Goal: Use online tool/utility: Utilize a website feature to perform a specific function

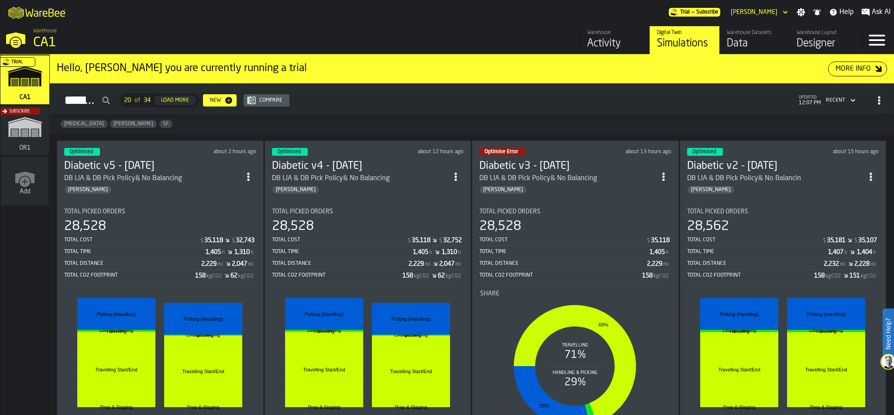
click at [20, 135] on div "Subscribe" at bounding box center [23, 133] width 49 height 51
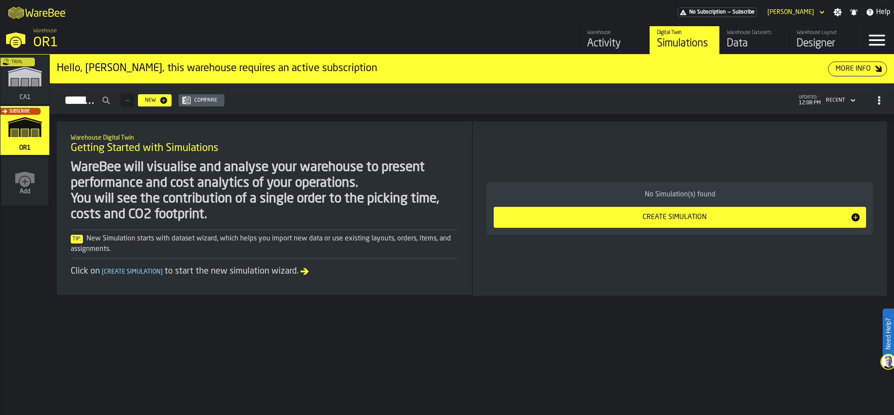
click at [619, 38] on div "Activity" at bounding box center [614, 44] width 55 height 14
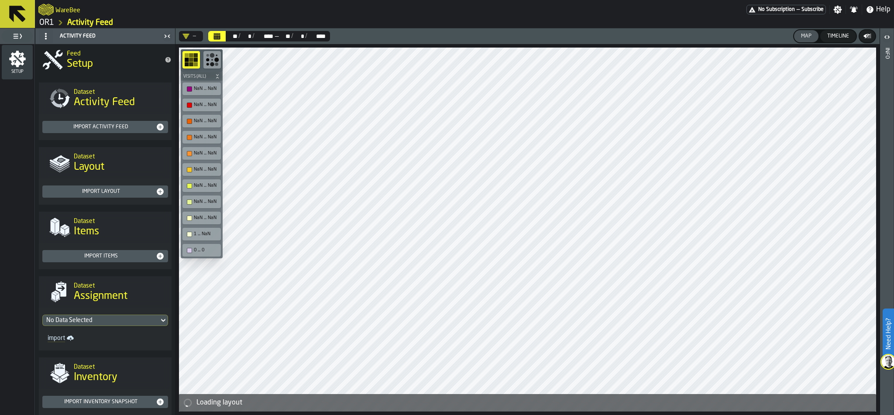
click at [47, 23] on link "OR1" at bounding box center [46, 23] width 15 height 10
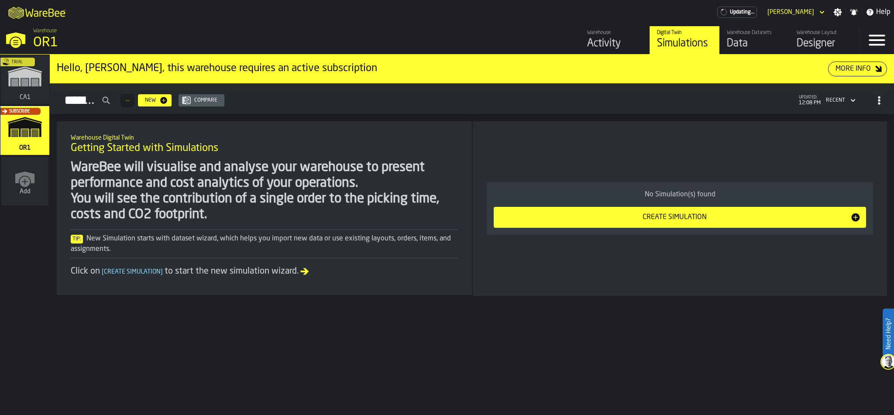
click at [769, 38] on div "Data" at bounding box center [754, 44] width 55 height 14
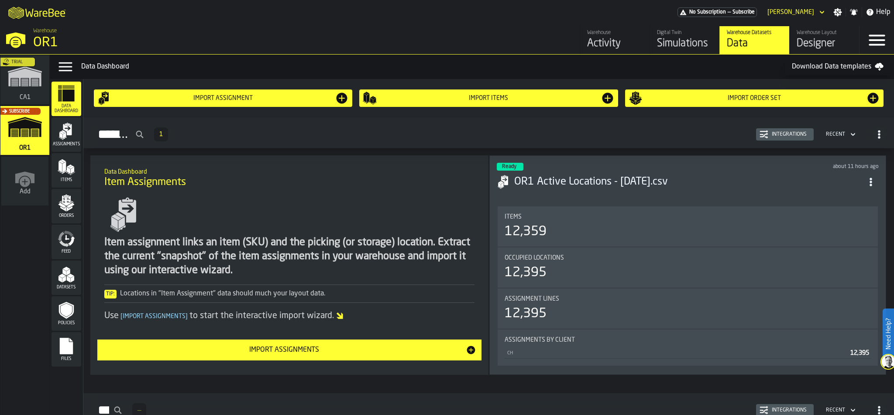
click at [819, 43] on div "Designer" at bounding box center [824, 44] width 55 height 14
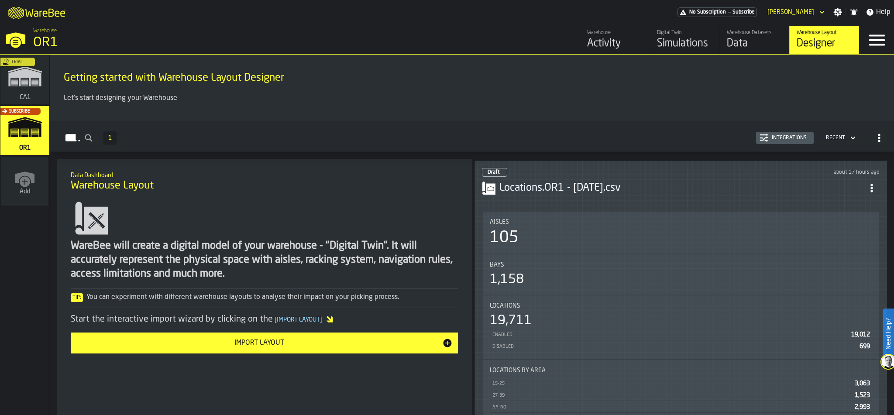
click at [658, 169] on div "Draft about 17 hours ago" at bounding box center [681, 172] width 398 height 9
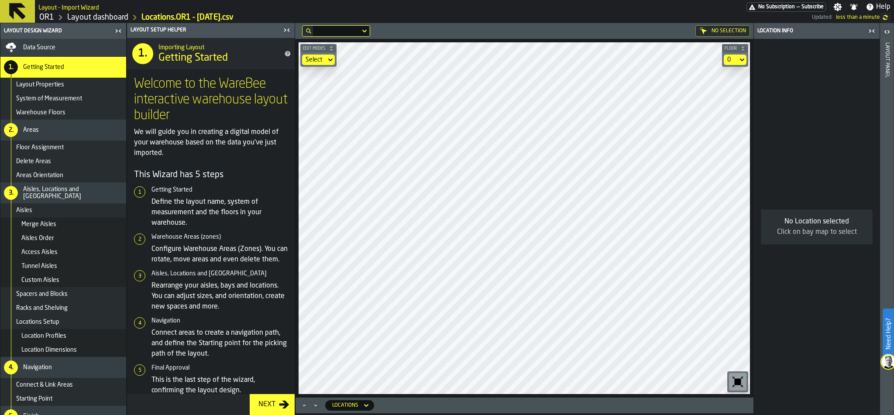
click at [81, 15] on link "Layout dashboard" at bounding box center [97, 18] width 61 height 10
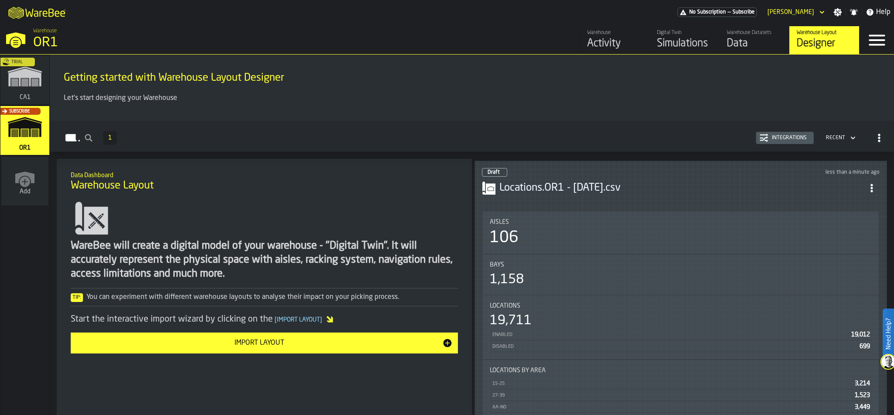
click at [19, 86] on div "Trial" at bounding box center [23, 82] width 49 height 51
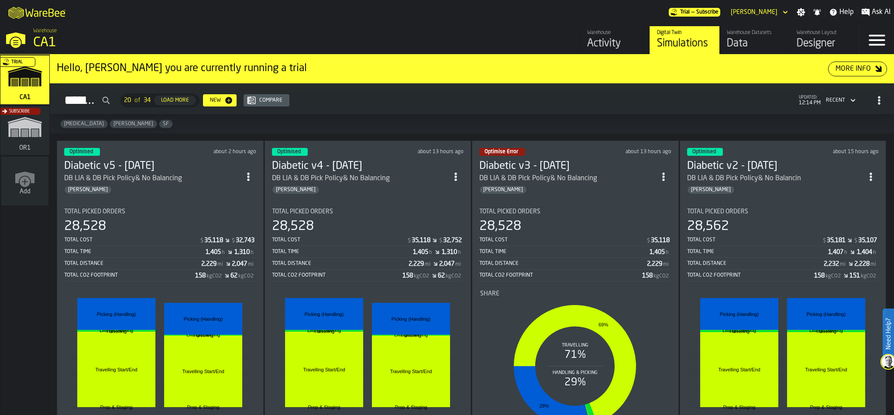
click at [174, 223] on div "28,528" at bounding box center [160, 227] width 192 height 16
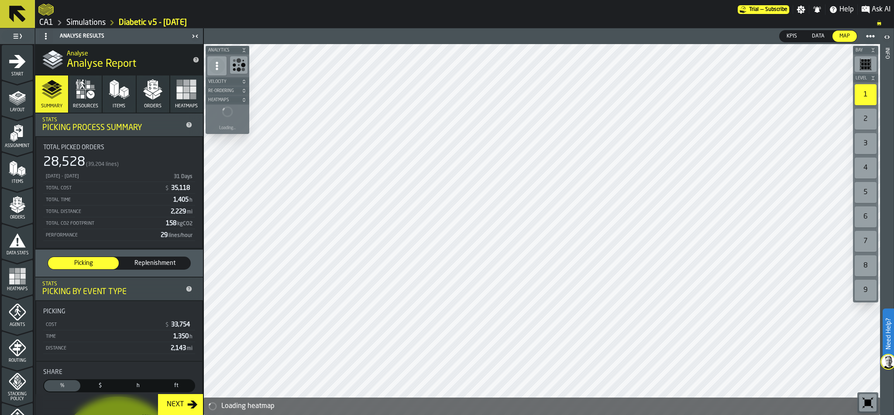
scroll to position [161, 0]
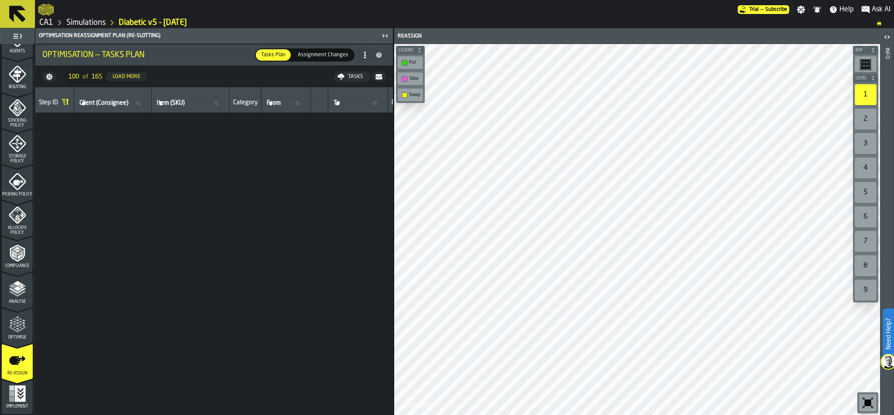
scroll to position [0, 0]
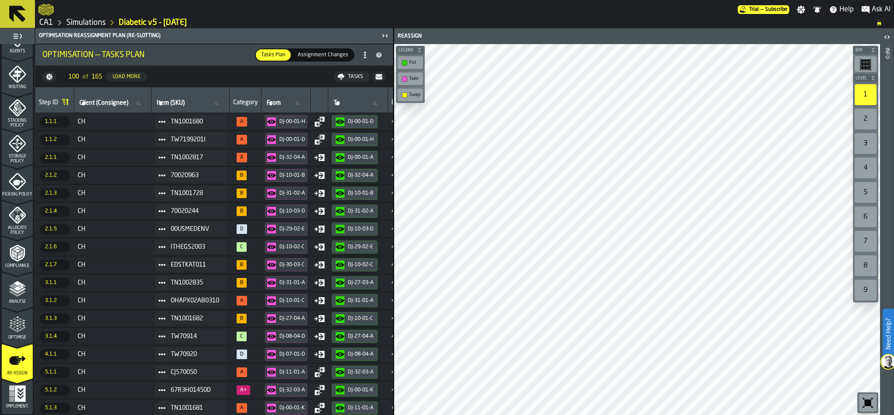
click at [11, 389] on icon "menu Re-assign" at bounding box center [17, 379] width 31 height 35
click at [13, 335] on span "Optimise" at bounding box center [17, 337] width 31 height 5
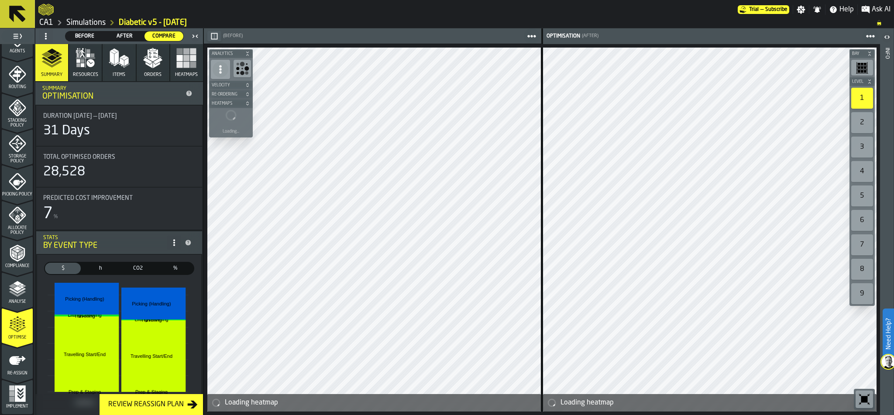
click at [149, 66] on polygon "button" at bounding box center [149, 65] width 7 height 6
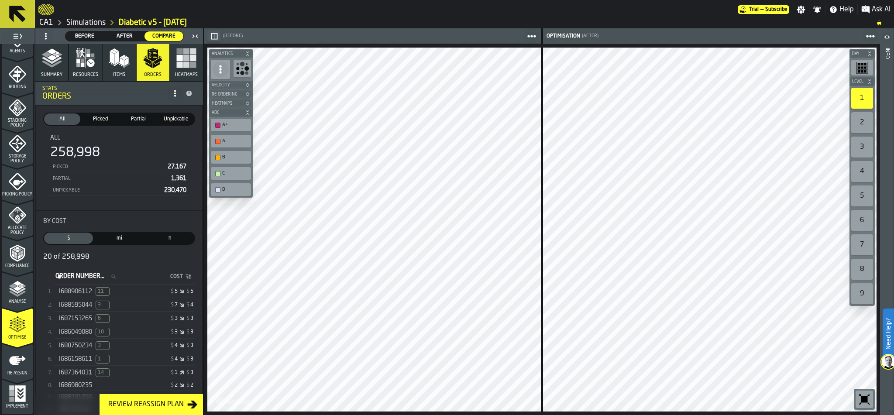
click at [87, 290] on span "I688906112" at bounding box center [75, 291] width 33 height 7
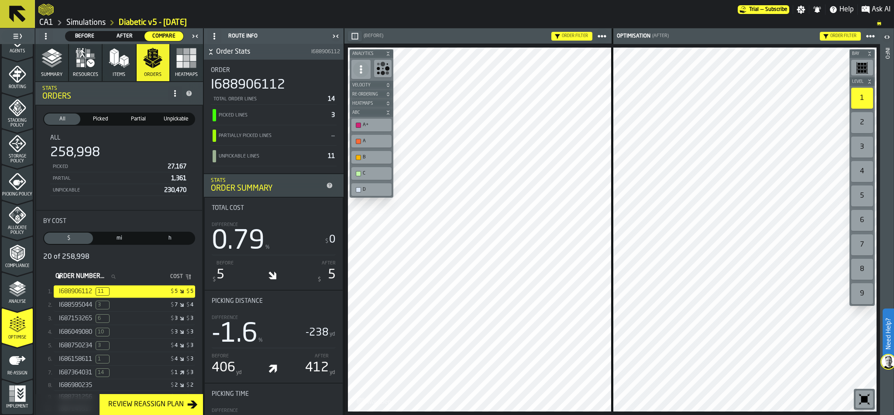
click at [76, 308] on span "I688595044" at bounding box center [75, 305] width 33 height 7
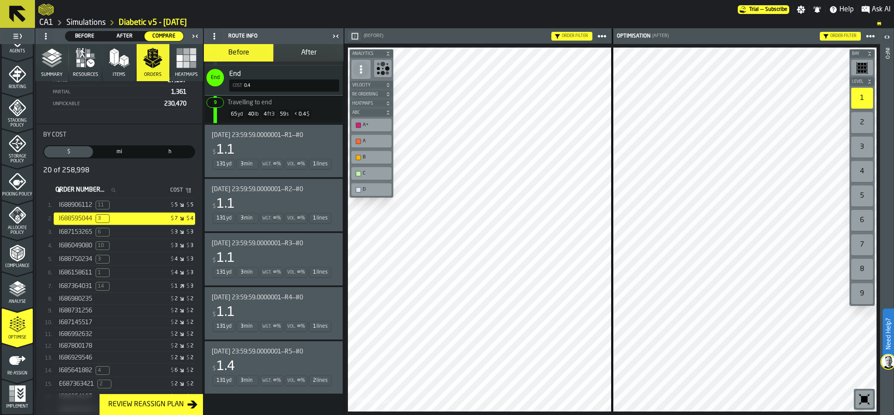
scroll to position [86, 0]
click at [95, 322] on div "I687145517" at bounding box center [92, 322] width 67 height 7
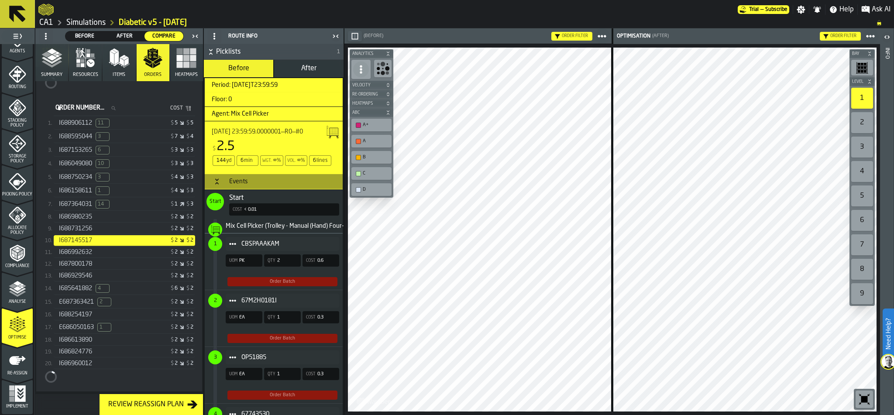
scroll to position [0, 0]
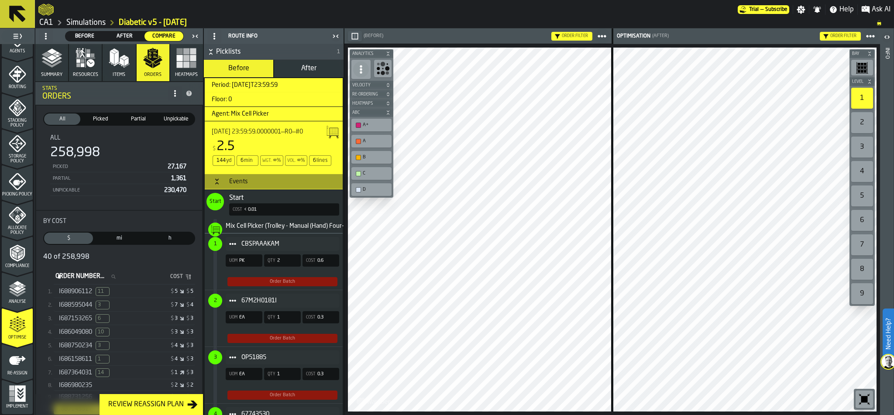
click at [180, 59] on rect "button" at bounding box center [180, 58] width 6 height 6
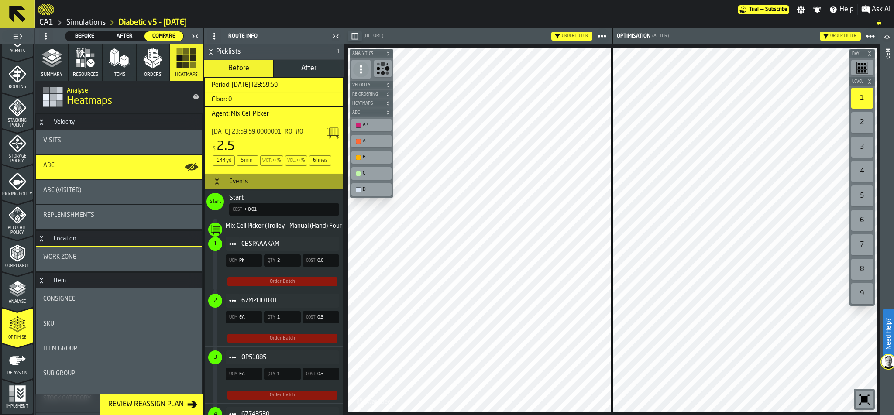
click at [337, 33] on icon "button-toggle-Close me" at bounding box center [336, 36] width 10 height 10
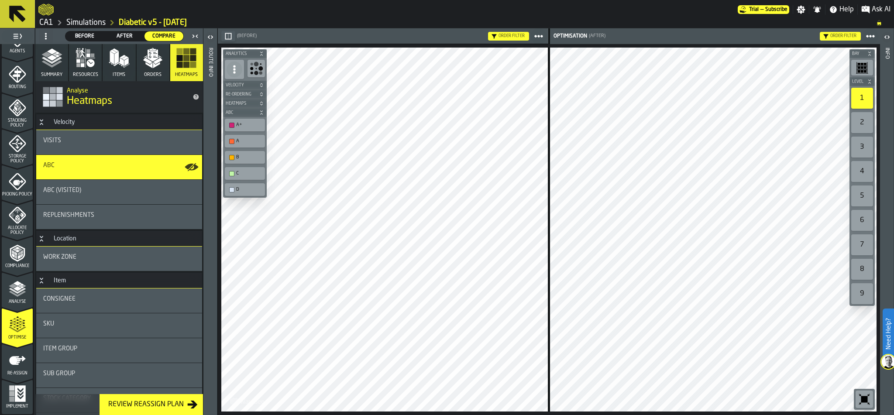
click at [18, 300] on span "Analyse" at bounding box center [17, 302] width 31 height 5
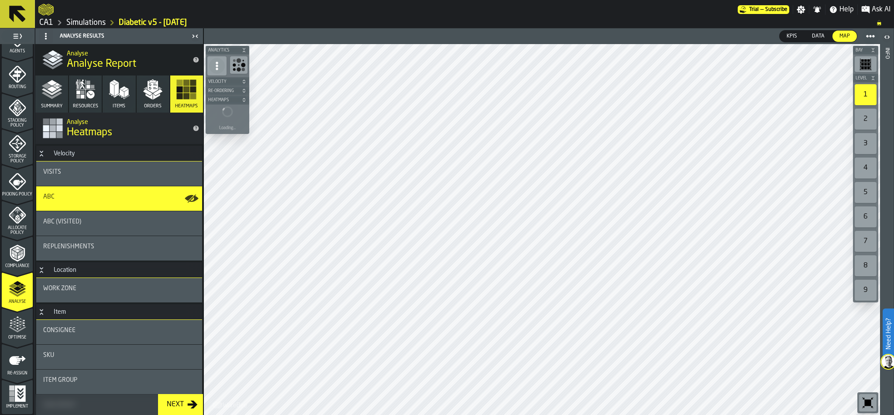
click at [13, 388] on icon "menu Re-assign" at bounding box center [17, 379] width 31 height 35
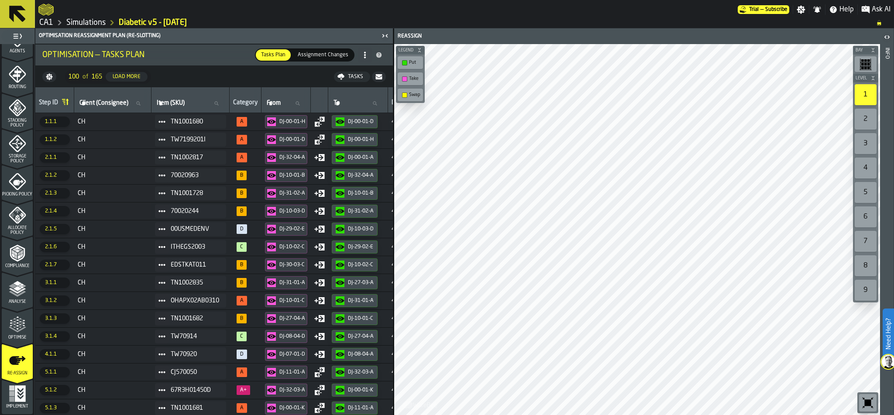
click at [89, 19] on link "Simulations" at bounding box center [85, 23] width 39 height 10
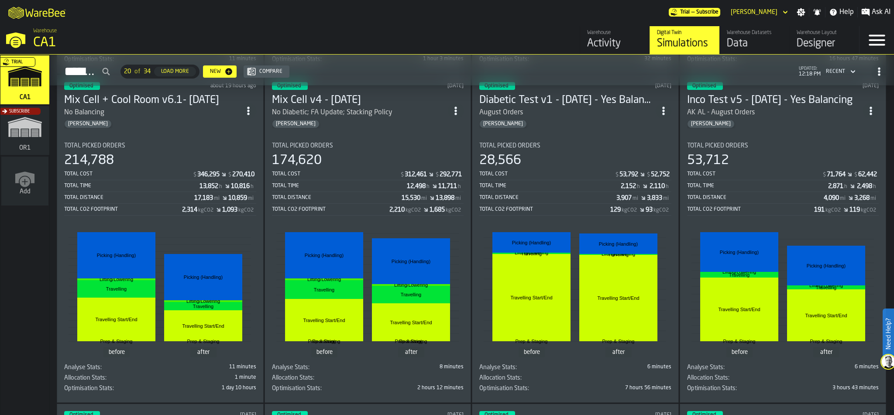
scroll to position [713, 0]
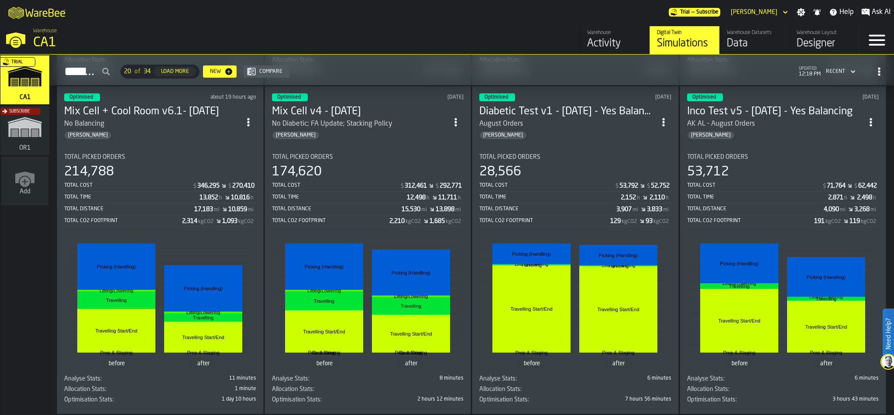
click at [793, 147] on section "Total Picked Orders 53,712 Total Cost $ 71,764 $ 62,442 Total Time 2,871 h 2,49…" at bounding box center [783, 277] width 192 height 260
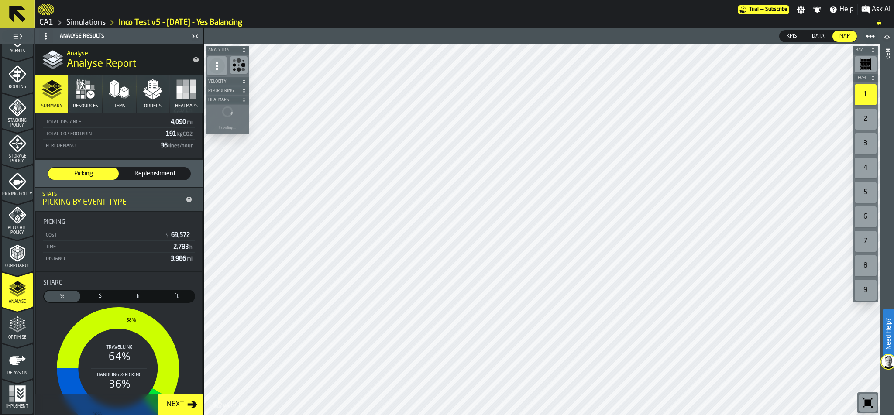
scroll to position [274, 0]
click at [11, 324] on icon "menu Optimise" at bounding box center [17, 324] width 17 height 17
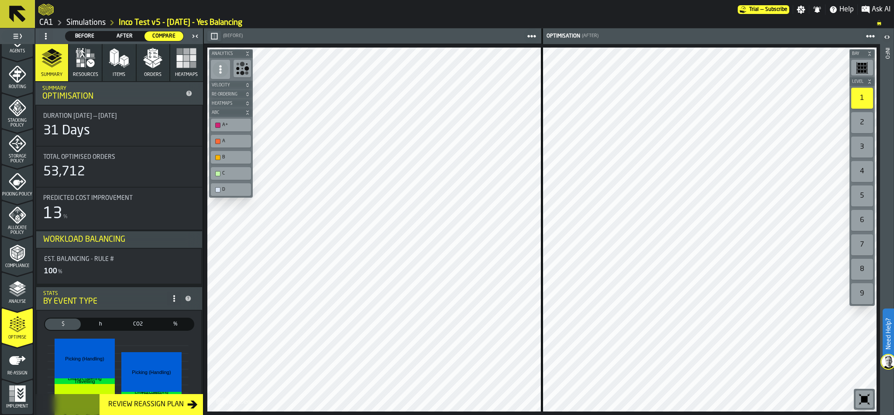
click at [40, 18] on link "CA1" at bounding box center [46, 23] width 14 height 10
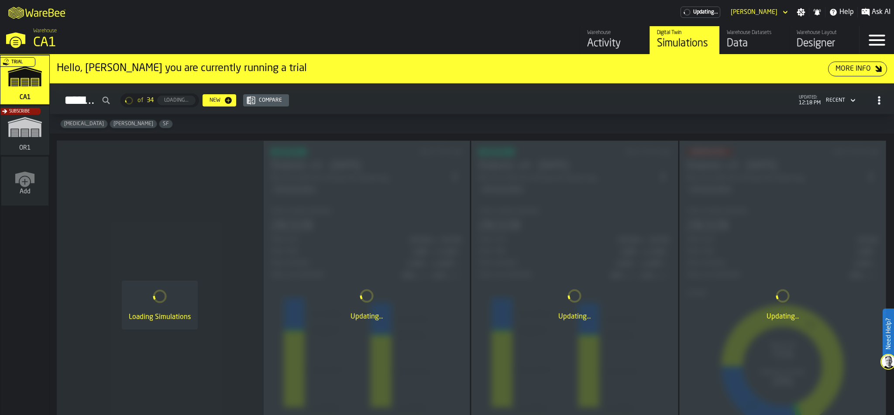
click at [21, 133] on div "Subscribe" at bounding box center [23, 133] width 49 height 51
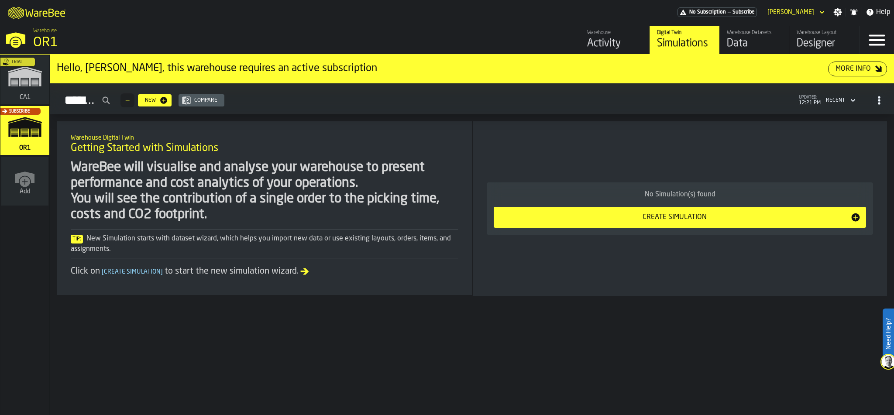
click at [807, 35] on div "Warehouse Layout" at bounding box center [824, 33] width 55 height 6
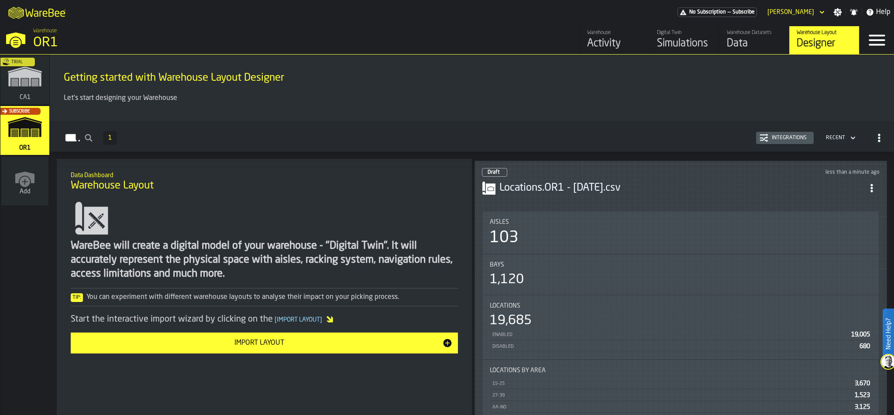
click at [31, 75] on div "Trial" at bounding box center [23, 82] width 49 height 51
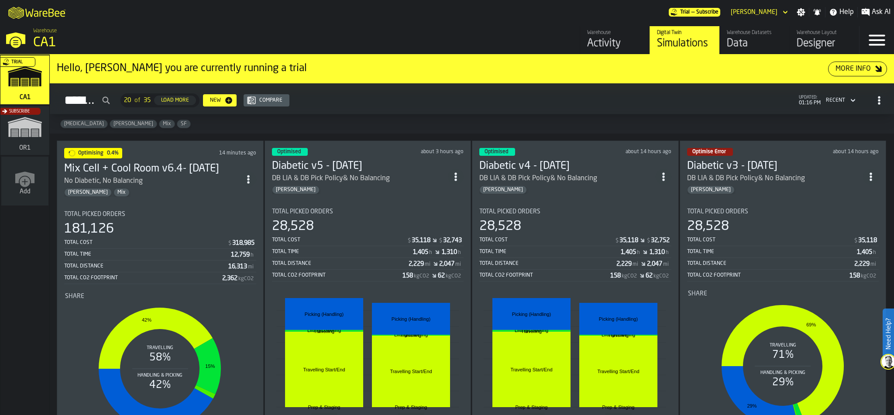
click at [172, 240] on div "Total Cost" at bounding box center [145, 243] width 163 height 6
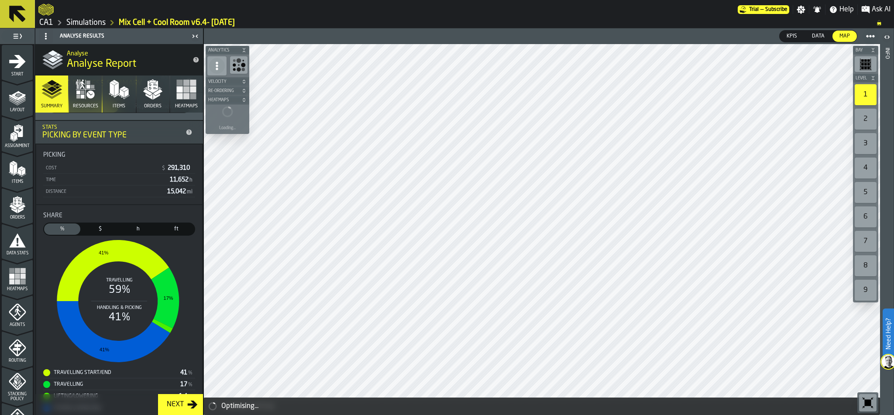
scroll to position [274, 0]
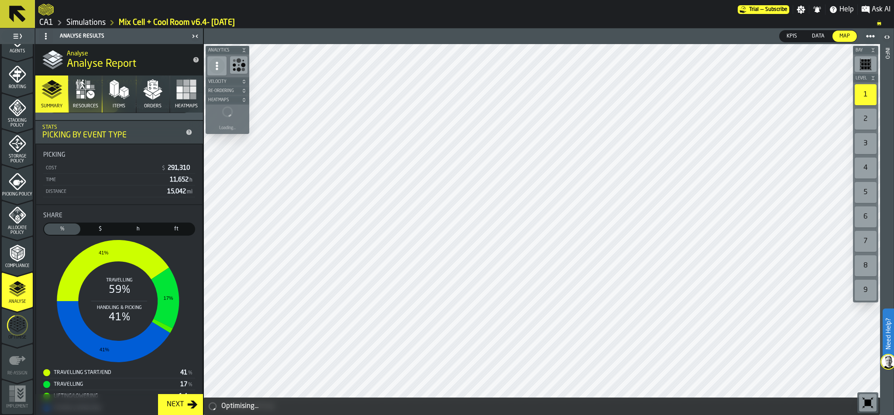
click at [17, 328] on icon "menu Optimise" at bounding box center [17, 325] width 21 height 35
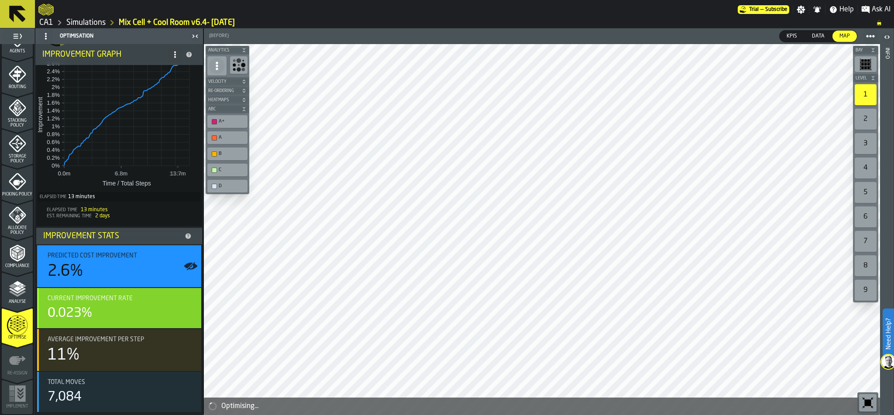
scroll to position [0, 0]
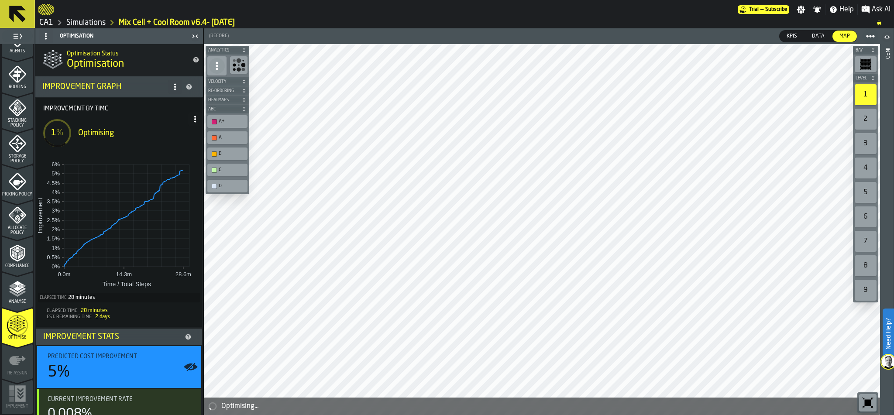
click at [83, 24] on link "Simulations" at bounding box center [85, 23] width 39 height 10
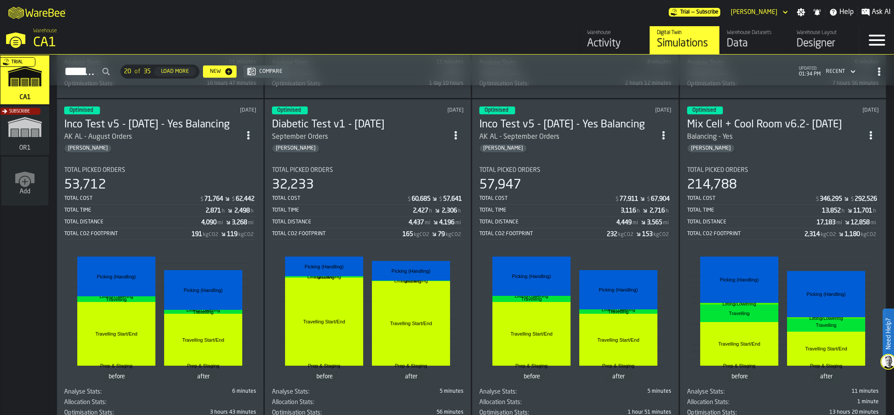
scroll to position [1028, 0]
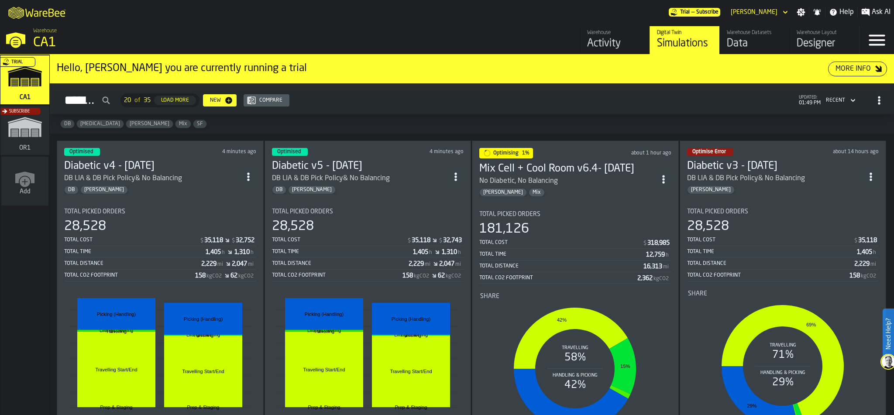
click at [583, 226] on div "181,126" at bounding box center [576, 229] width 192 height 16
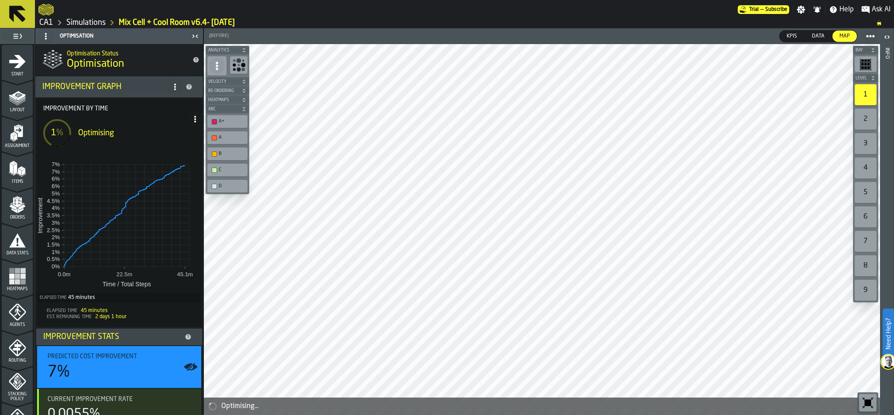
click at [83, 22] on link "Simulations" at bounding box center [85, 23] width 39 height 10
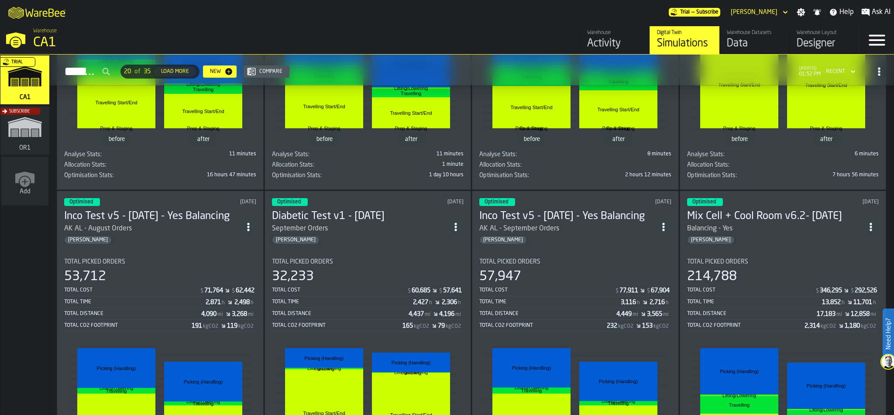
scroll to position [941, 0]
